Goal: Task Accomplishment & Management: Use online tool/utility

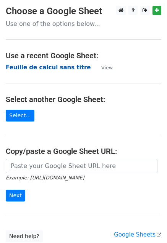
click at [45, 66] on strong "Feuille de calcul sans titre" at bounding box center [48, 67] width 85 height 7
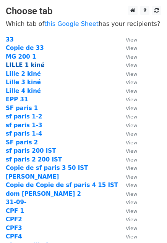
click at [28, 65] on strong "LILLE 1 kiné" at bounding box center [25, 65] width 39 height 7
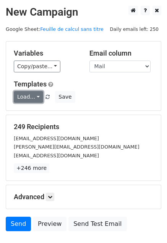
click at [29, 94] on link "Load..." at bounding box center [28, 97] width 29 height 12
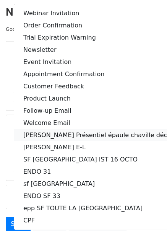
click at [42, 139] on link "LILE Kiné Présentiel épaule chaville décembre" at bounding box center [105, 135] width 182 height 12
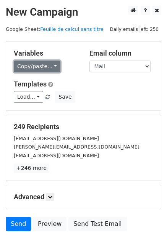
click at [37, 62] on link "Copy/paste..." at bounding box center [37, 67] width 47 height 12
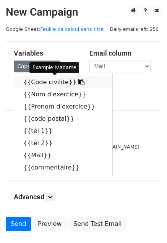
click at [43, 82] on link "{{Code civilite}}" at bounding box center [63, 82] width 98 height 12
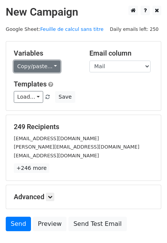
click at [40, 67] on link "Copy/paste..." at bounding box center [37, 67] width 47 height 12
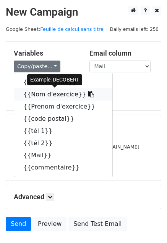
click at [44, 94] on link "{{Nom d'exercice}}" at bounding box center [63, 95] width 98 height 12
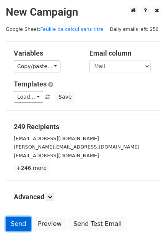
click at [12, 224] on link "Send" at bounding box center [18, 224] width 25 height 15
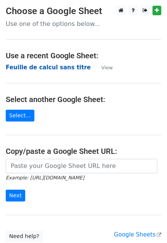
click at [39, 71] on strong "Feuille de calcul sans titre" at bounding box center [48, 67] width 85 height 7
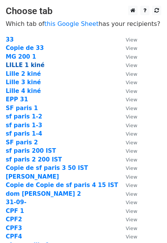
click at [14, 64] on strong "LILLE 1 kiné" at bounding box center [25, 65] width 39 height 7
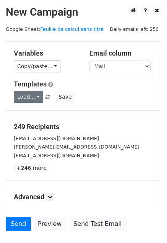
click at [21, 93] on link "Load..." at bounding box center [28, 97] width 29 height 12
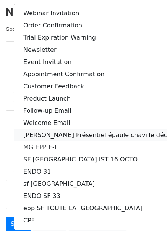
click at [39, 135] on link "[PERSON_NAME] Présentiel épaule chaville décembre" at bounding box center [105, 135] width 182 height 12
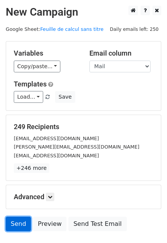
click at [8, 222] on link "Send" at bounding box center [18, 224] width 25 height 15
